Goal: Communication & Community: Answer question/provide support

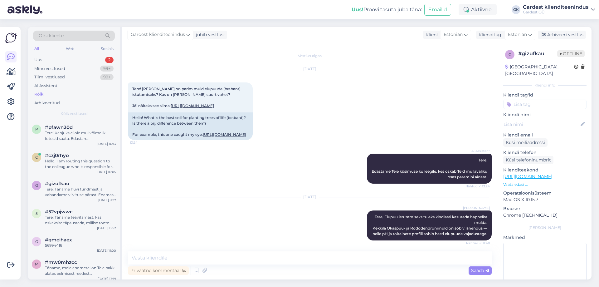
scroll to position [214, 0]
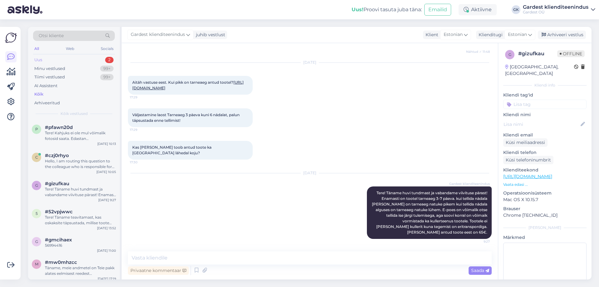
click at [67, 58] on div "Uus 2" at bounding box center [74, 60] width 82 height 9
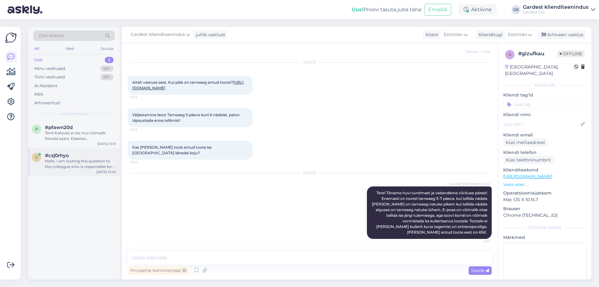
click at [58, 168] on div "Hello, I am routing this question to the colleague who is responsible for this …" at bounding box center [80, 163] width 71 height 11
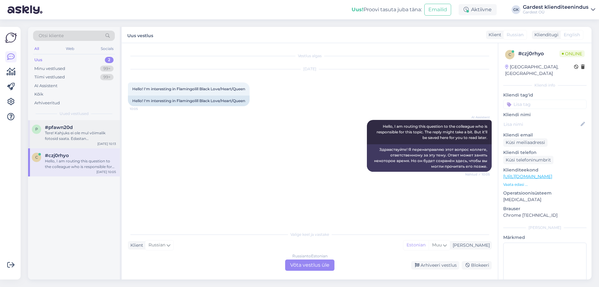
click at [52, 134] on div "Tere! Kahjuks ei ole mul võimalik fotosid saata. Edastan [PERSON_NAME] päringu …" at bounding box center [80, 135] width 71 height 11
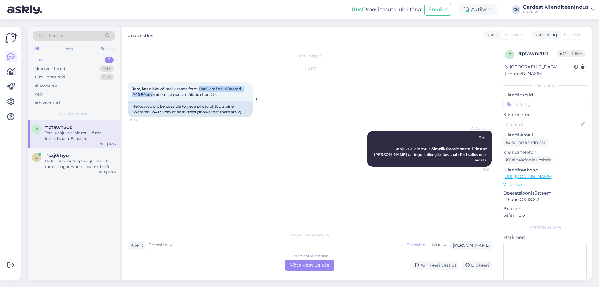
drag, startPoint x: 200, startPoint y: 88, endPoint x: 153, endPoint y: 94, distance: 47.8
click at [153, 94] on span "Tere, kas oleks võimalik saada fotot Harilik mänd 'Watereri' P40 50cm mõlemast …" at bounding box center [187, 91] width 110 height 10
copy span "Harilik mänd 'Watereri' P40 50cm"
click at [309, 267] on div "Estonian to Estonian Võta vestlus üle" at bounding box center [309, 264] width 49 height 11
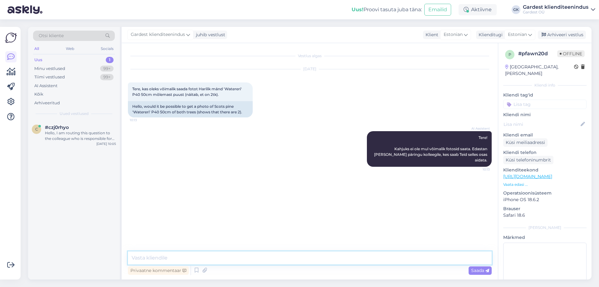
click at [232, 257] on textarea at bounding box center [310, 257] width 364 height 13
type textarea "Tere! Täname huvi tundmast, edastame Teile [PERSON_NAME] pärast reaalsed fotod …"
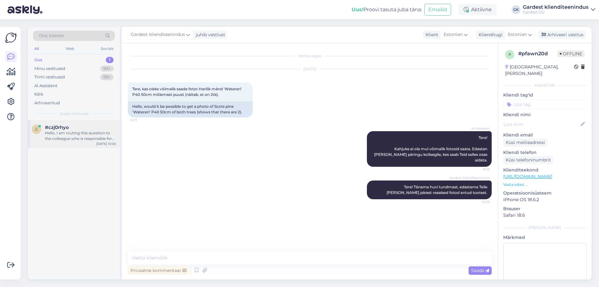
click at [88, 127] on div "#czj0rhyo" at bounding box center [80, 127] width 71 height 6
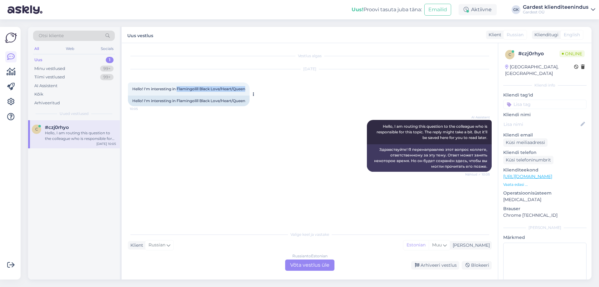
drag, startPoint x: 177, startPoint y: 88, endPoint x: 246, endPoint y: 88, distance: 69.2
click at [245, 88] on span "Hello! I'm interesting in Flamingolill Black Love/Heart/Queen" at bounding box center [188, 88] width 113 height 5
copy span "Flamingolill Black Love/Heart/Queen"
click at [304, 265] on div "Russian to Estonian Võta vestlus üle" at bounding box center [309, 264] width 49 height 11
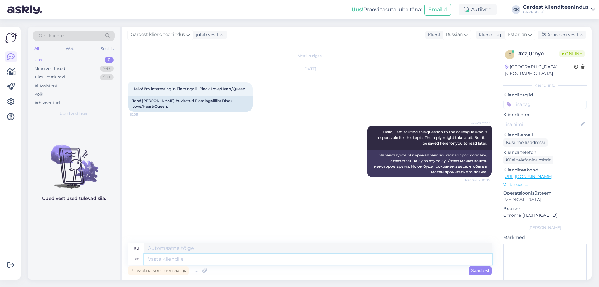
click at [281, 255] on textarea at bounding box center [317, 259] width 347 height 11
type textarea "Tere!"
type textarea "Привет!"
click at [455, 33] on span "Russian" at bounding box center [454, 34] width 17 height 7
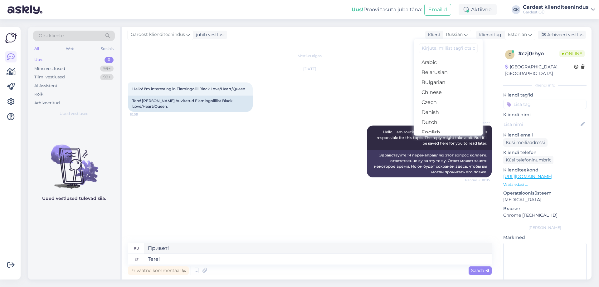
click at [254, 108] on div "[DATE] Hello! I'm interesting in Flamingolill Black Love/Heart/Queen 10:05 Tere…" at bounding box center [310, 90] width 364 height 56
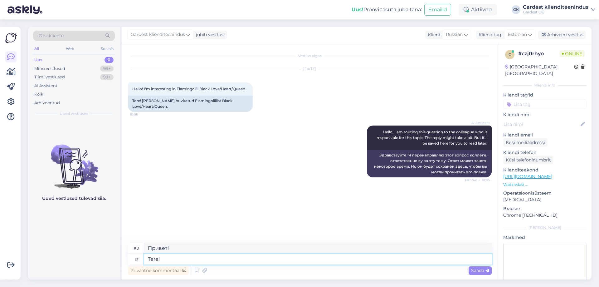
click at [185, 260] on textarea "Tere!" at bounding box center [317, 259] width 347 height 11
type textarea "Tere! Ka"
type textarea "Привет! Также"
type textarea "Tere! Kahjuks"
type textarea "Здравствуйте! К сожалению."
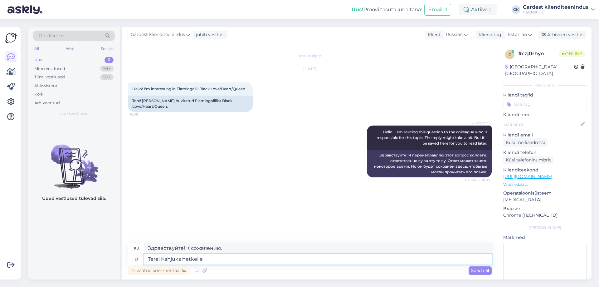
type textarea "Tere! Kahjuks hetkel ei"
type textarea "Здравствуйте! К сожалению, в данный момент"
type textarea "Tere! Kahjuks hetkel ei o"
type textarea "Здравствуйте! К сожалению, сейчас нет."
type textarea "Tere! Kahjuks hetkel ei ole"
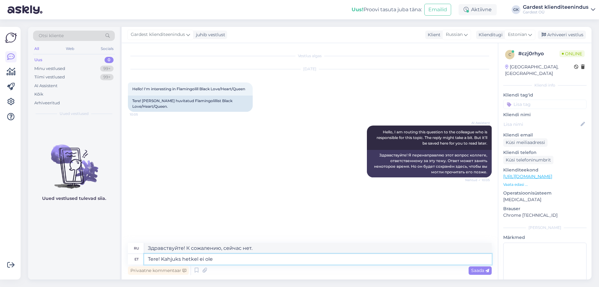
type textarea "Здравствуйте! К сожалению, сейчас нет"
type textarea "Tere! Kahjuks hetkel ei ole saadaval"
type textarea "Здравствуйте! К сожалению, сейчас он недоступен."
type textarea "Tere! Kahjuks hetkel ei ole saadaval meil"
type textarea "Здравствуйте! К сожалению, сейчас мы недоступны."
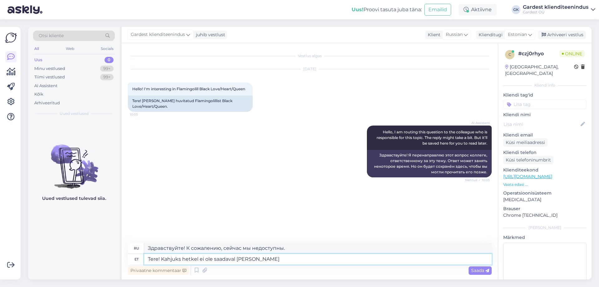
type textarea "Tere! Kahjuks hetkel ei ole saadaval [PERSON_NAME]"
type textarea "Здравствуйте! К сожалению, ваш адрес электронной почты в настоящее время недост…"
type textarea "Tere! Kahjuks hetkel ei ole saadaval [PERSON_NAME] poolt s"
type textarea "Здравствуйте! К сожалению, в настоящее время мы недоступны с вашей стороны."
type textarea "Tere! Kahjuks hetkel ei ole saadaval [PERSON_NAME] poolt soovitud t"
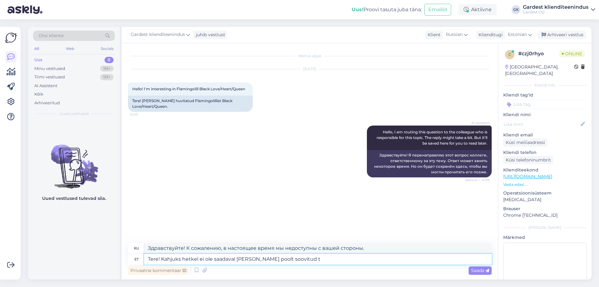
type textarea "Здравствуйте! К сожалению, запрошенный вами товар в настоящее время отсутствует…"
type textarea "Tere! Kahjuks hetkel ei ole saadaval [PERSON_NAME] poolt soovitud toodet."
type textarea "Здравствуйте! К сожалению, в настоящее время у нас нет в наличии запрошенного в…"
type textarea "Tere! Kahjuks hetkel ei ole saadaval [PERSON_NAME] poolt soovitud toodet. Saame…"
type textarea "Здравствуйте! К сожалению, в настоящее время у нас нет в наличии запрошенного в…"
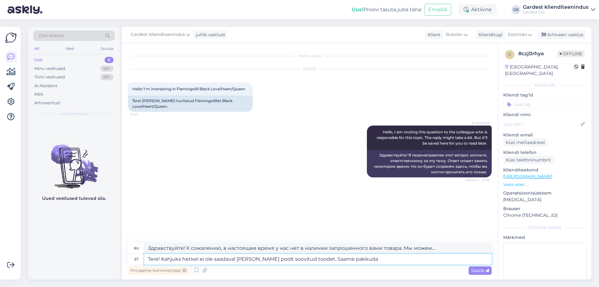
type textarea "Tere! Kahjuks hetkel ei ole saadaval [PERSON_NAME] poolt soovitud toodet. Saame…"
type textarea "Здравствуйте! К сожалению, в настоящее время у нас нет запрошенного вами товара…"
type textarea "Tere! Kahjuks hetkel ei ole saadaval [PERSON_NAME] poolt soovitud toodet. Saame…"
type textarea "Здравствуйте! К сожалению, в настоящее время у нас нет запрошенного вами товара…"
type textarea "Tere! Kahjuks hetkel ei ole saadaval [PERSON_NAME] poolt soovitud toodet. Saame…"
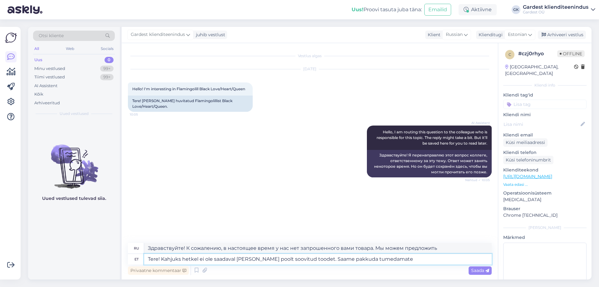
type textarea "Здравствуйте! К сожалению, в настоящее время у нас нет заказанного вами товара.…"
type textarea "Tere! Kahjuks hetkel ei ole saadaval [PERSON_NAME] poolt soovitud toodet. Saame…"
type textarea "Здравствуйте! К сожалению, в настоящее время у нас нет заказанного вами товара.…"
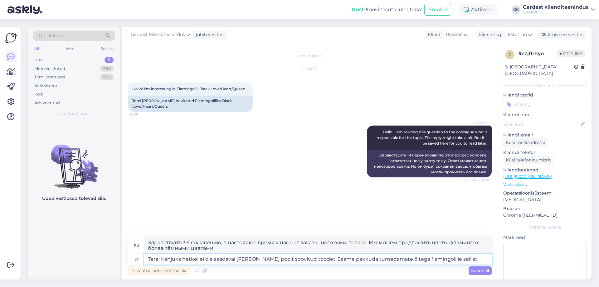
type textarea "Tere! Kahjuks hetkel ei ole saadaval [PERSON_NAME] poolt soovitud toodet. Saame…"
type textarea "Здравствуйте! К сожалению, в настоящее время у нас нет заказанного вами товара.…"
paste textarea "[URL][DOMAIN_NAME]"
type textarea "Tere! Kahjuks hetkel ei ole saadaval [PERSON_NAME] poolt soovitud toodet. Saame…"
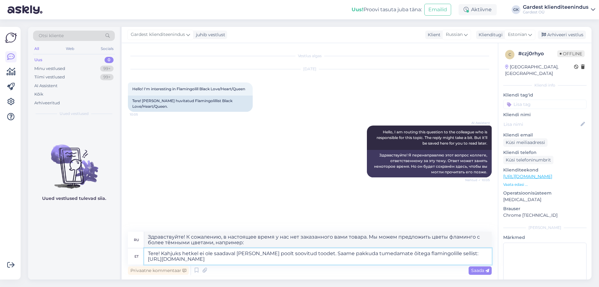
type textarea "Здравствуйте! К сожалению, в настоящее время у нас нет запрошенного вами товара…"
type textarea "Tere! Kahjuks hetkel ei ole saadaval [PERSON_NAME] poolt soovitud toodet. Saame…"
click at [486, 268] on span "Saada" at bounding box center [480, 270] width 18 height 6
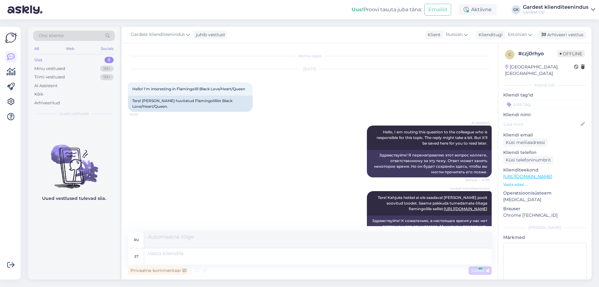
scroll to position [12, 0]
